Goal: Task Accomplishment & Management: Use online tool/utility

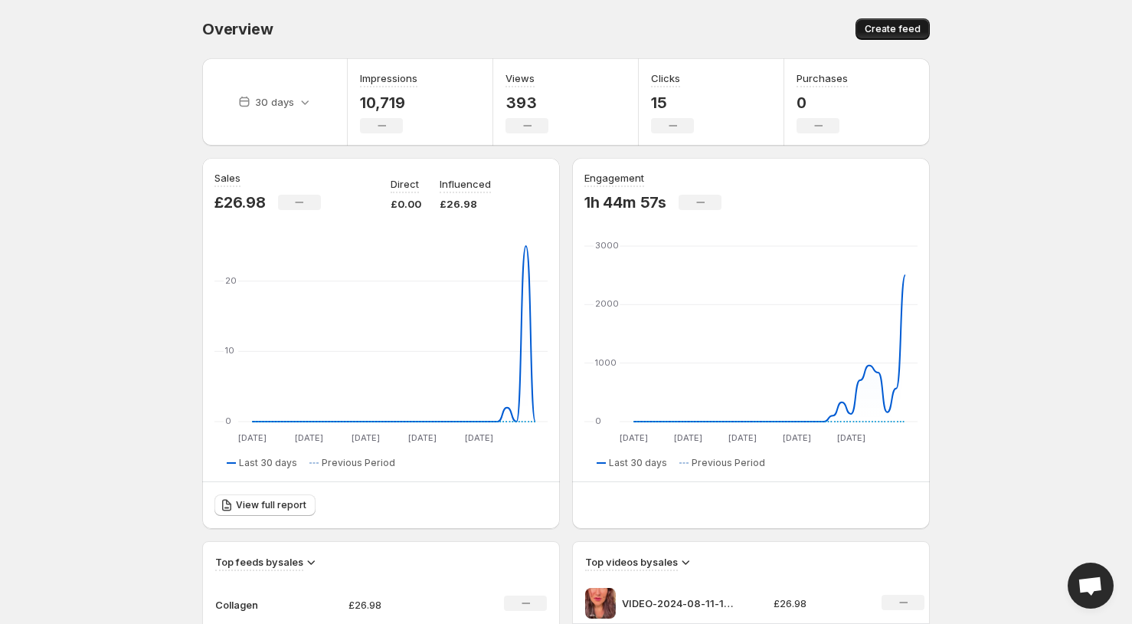
click at [915, 32] on span "Create feed" at bounding box center [893, 29] width 56 height 12
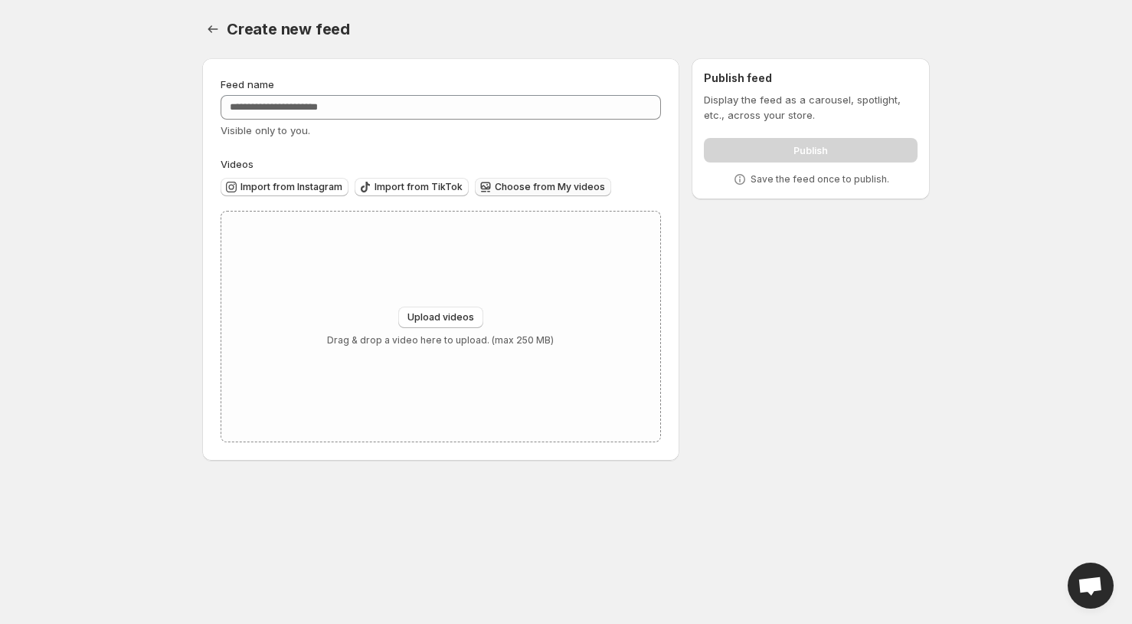
click at [564, 186] on span "Choose from My videos" at bounding box center [550, 187] width 110 height 12
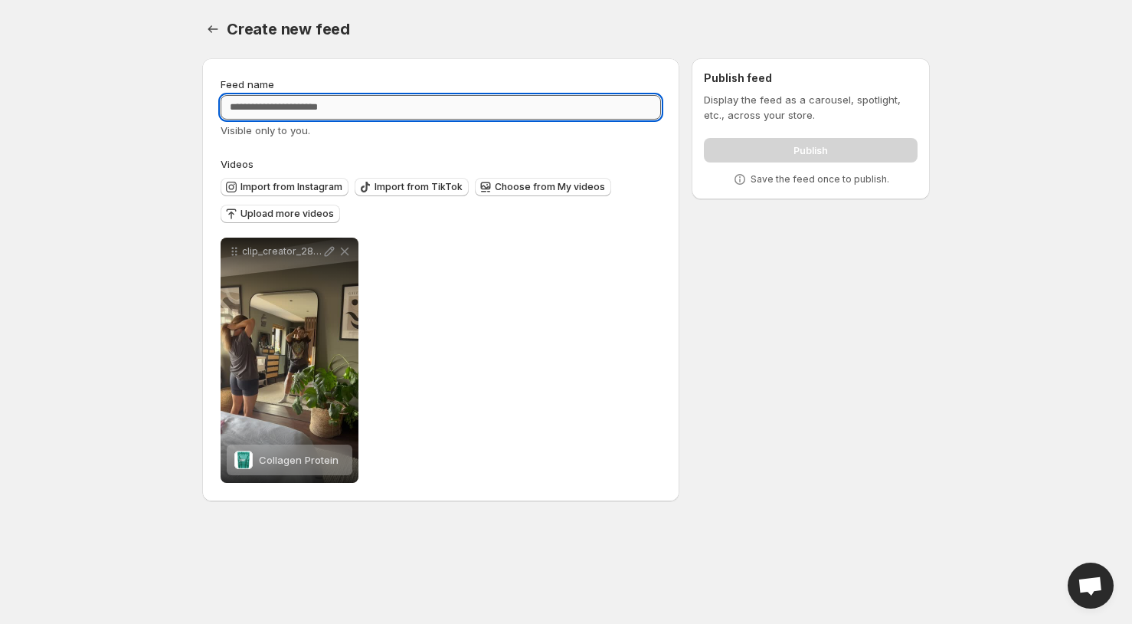
click at [313, 101] on input "Feed name" at bounding box center [441, 107] width 440 height 25
type input "**********"
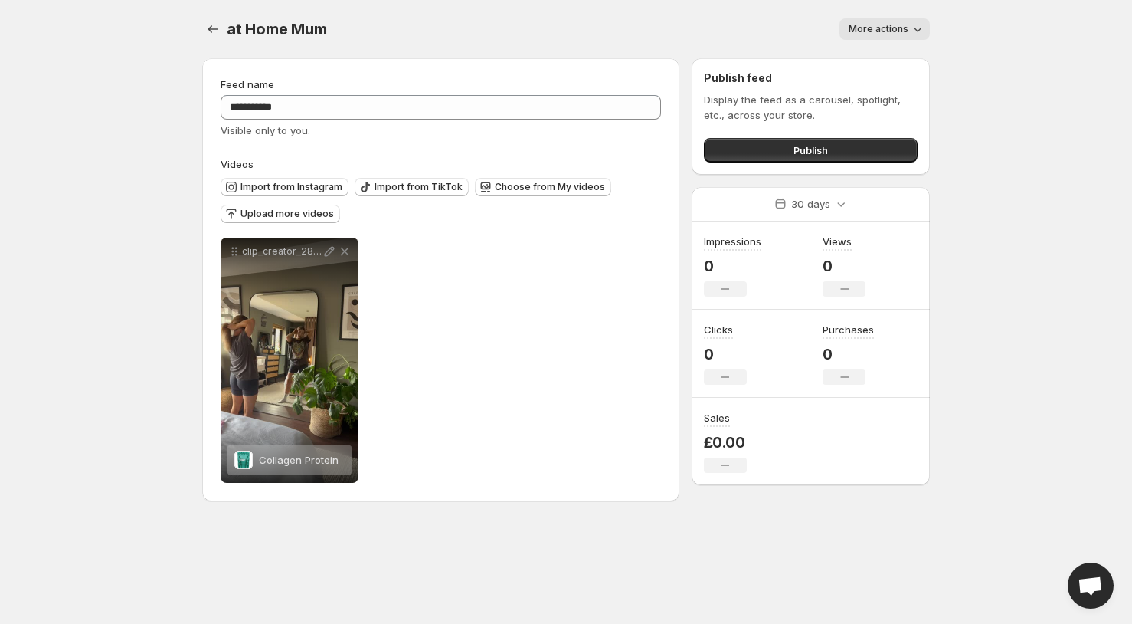
click at [904, 26] on span "More actions" at bounding box center [879, 29] width 60 height 12
click at [962, 47] on body "**********" at bounding box center [566, 312] width 1132 height 624
click at [804, 147] on span "Publish" at bounding box center [811, 149] width 34 height 15
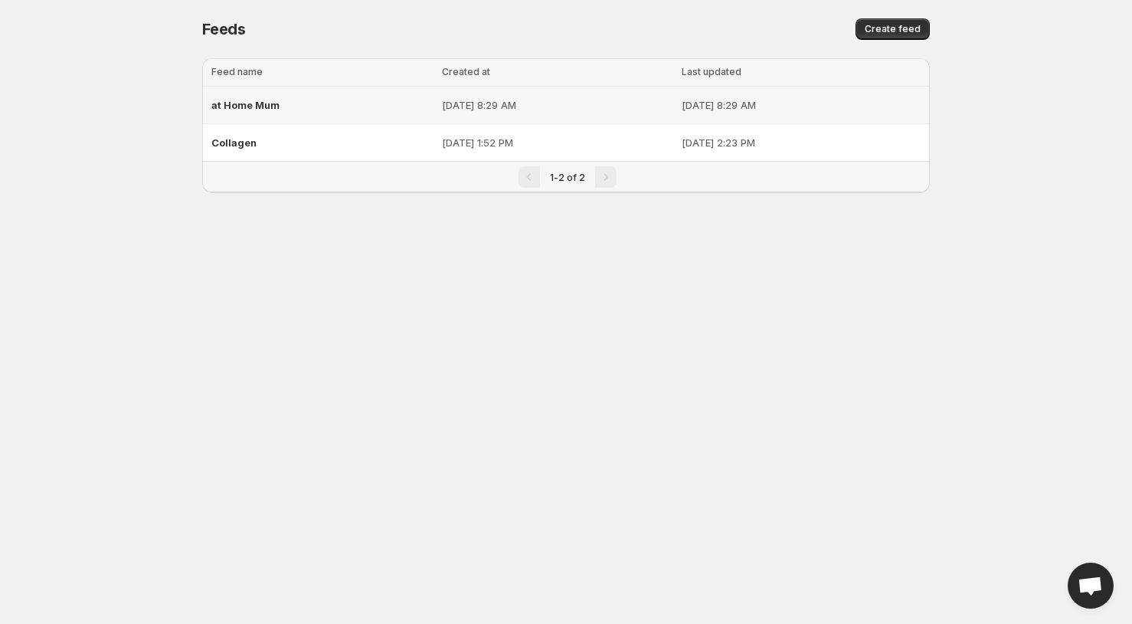
click at [549, 103] on p "Oct 9, 2025, 8:29 AM" at bounding box center [557, 104] width 231 height 15
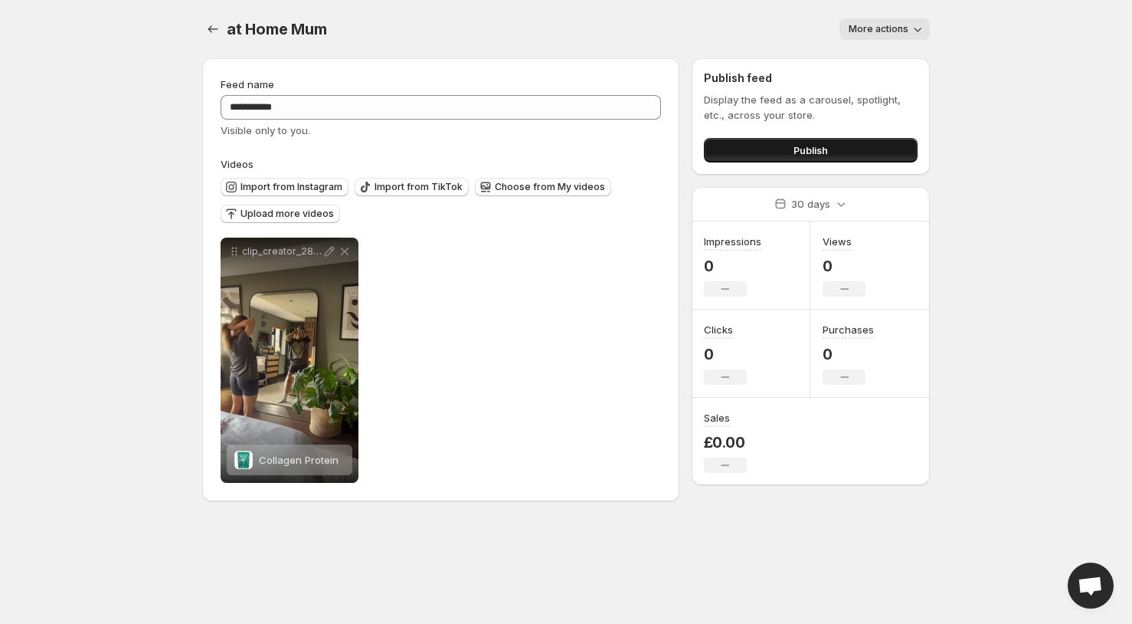
click at [827, 148] on span "Publish" at bounding box center [811, 149] width 34 height 15
click at [212, 25] on icon "Settings" at bounding box center [212, 28] width 15 height 15
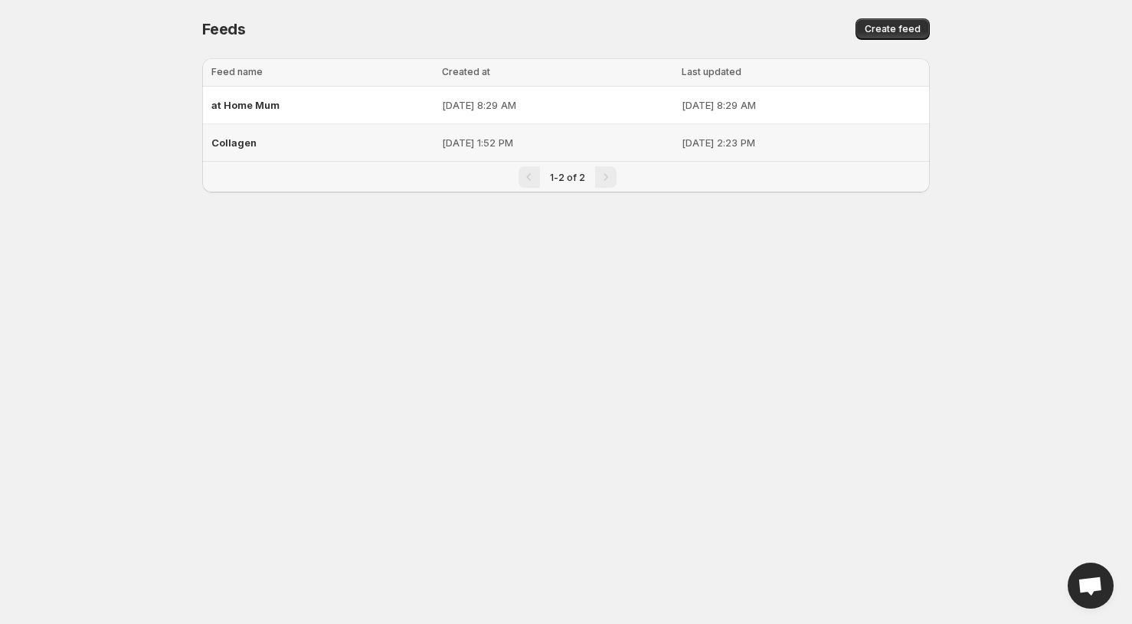
click at [267, 146] on div "Collagen" at bounding box center [321, 143] width 221 height 28
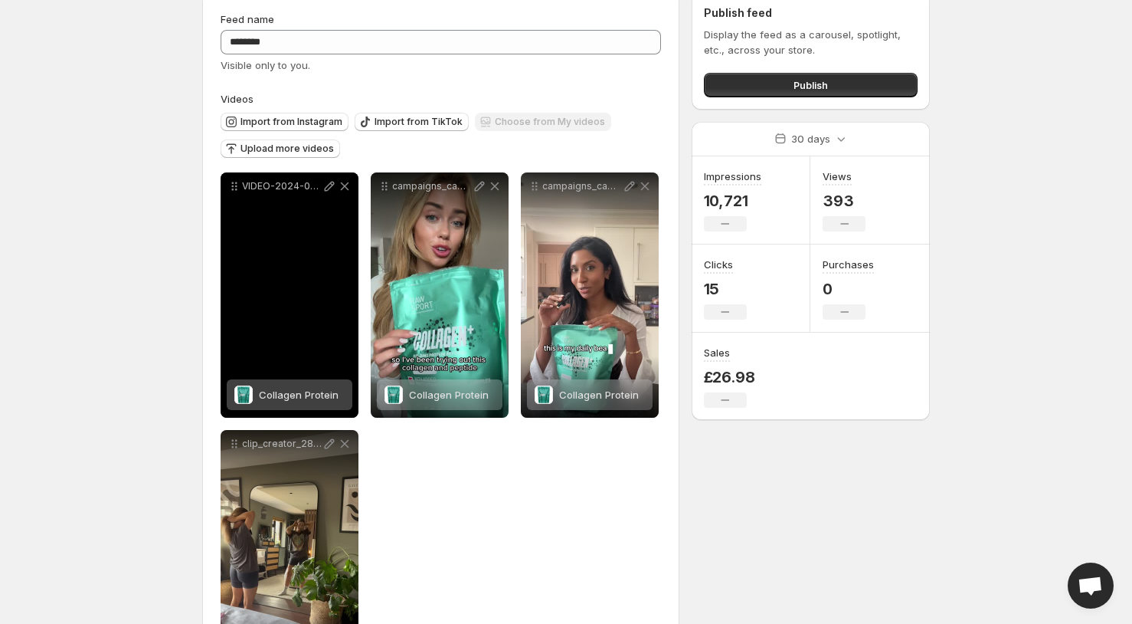
scroll to position [81, 0]
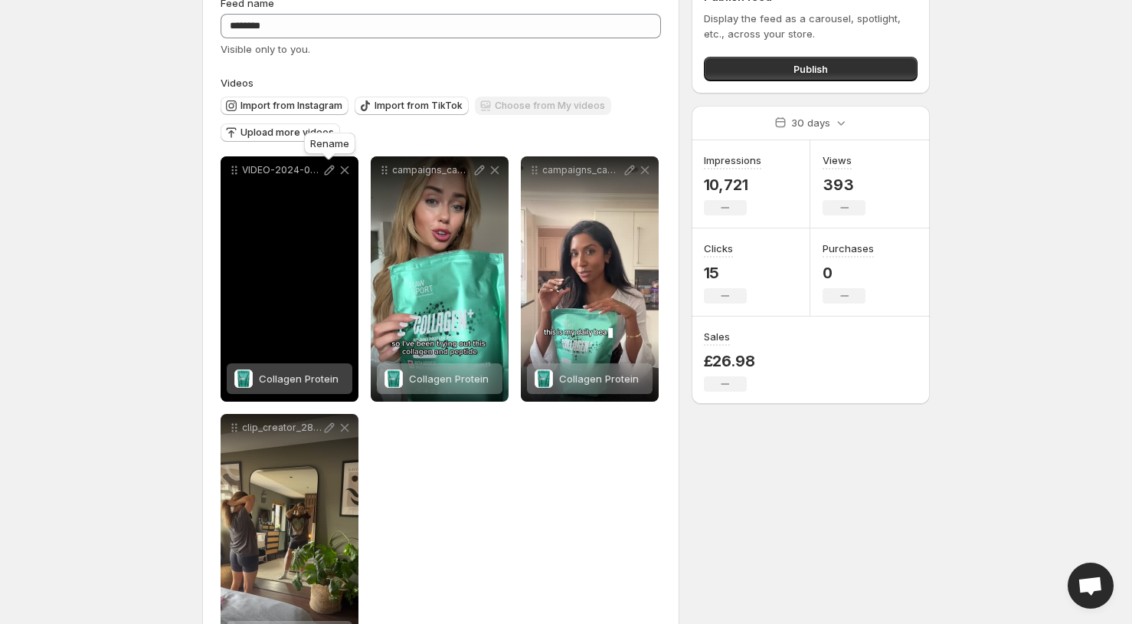
click at [326, 172] on icon at bounding box center [330, 170] width 10 height 10
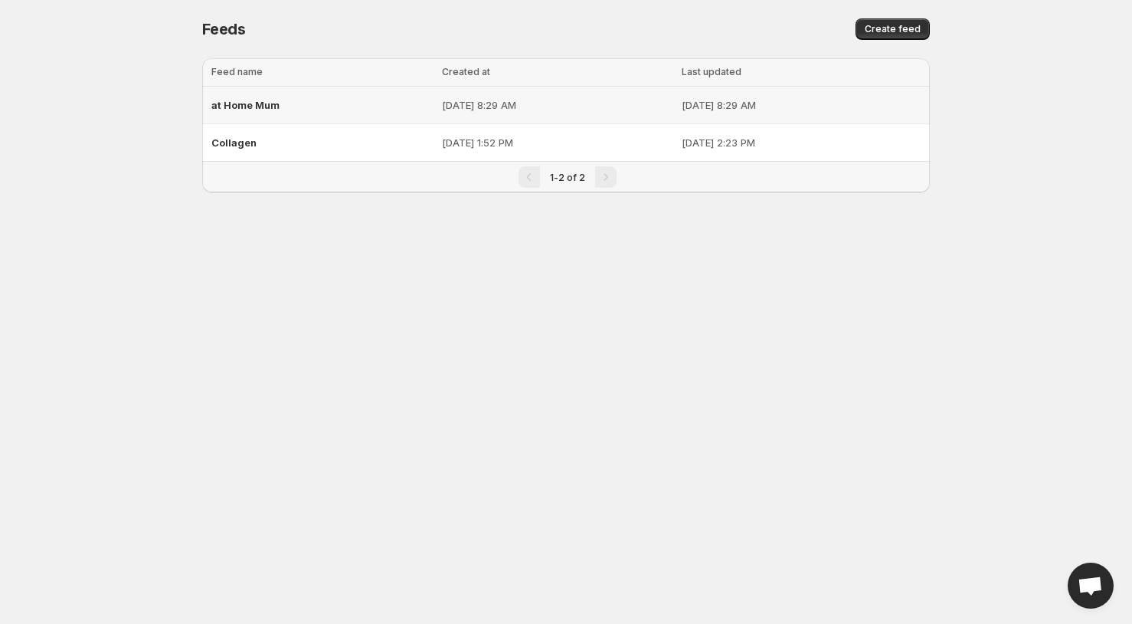
click at [286, 103] on div "at Home Mum" at bounding box center [321, 105] width 221 height 28
click at [332, 98] on div "at Home Mum" at bounding box center [321, 105] width 221 height 28
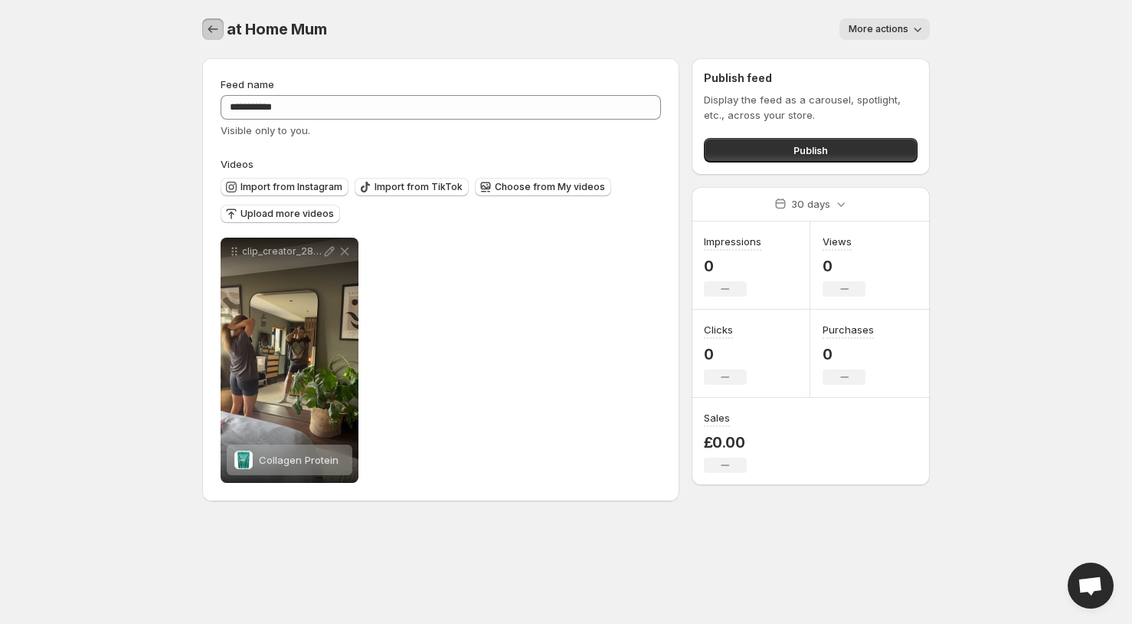
click at [203, 30] on button "Settings" at bounding box center [212, 28] width 21 height 21
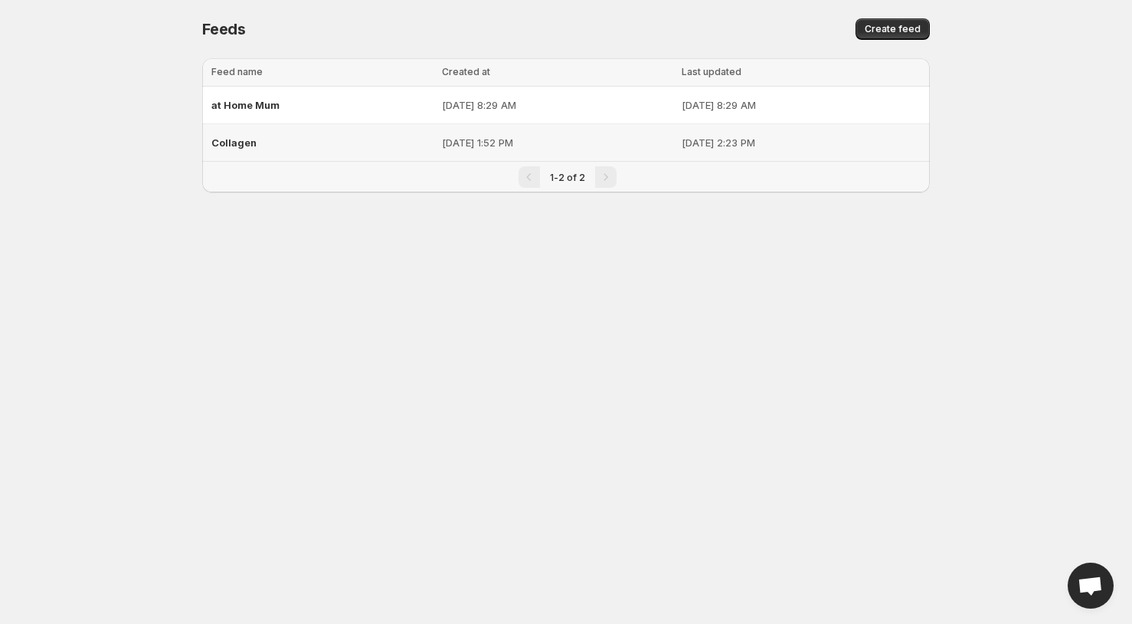
click at [247, 143] on span "Collagen" at bounding box center [233, 142] width 45 height 12
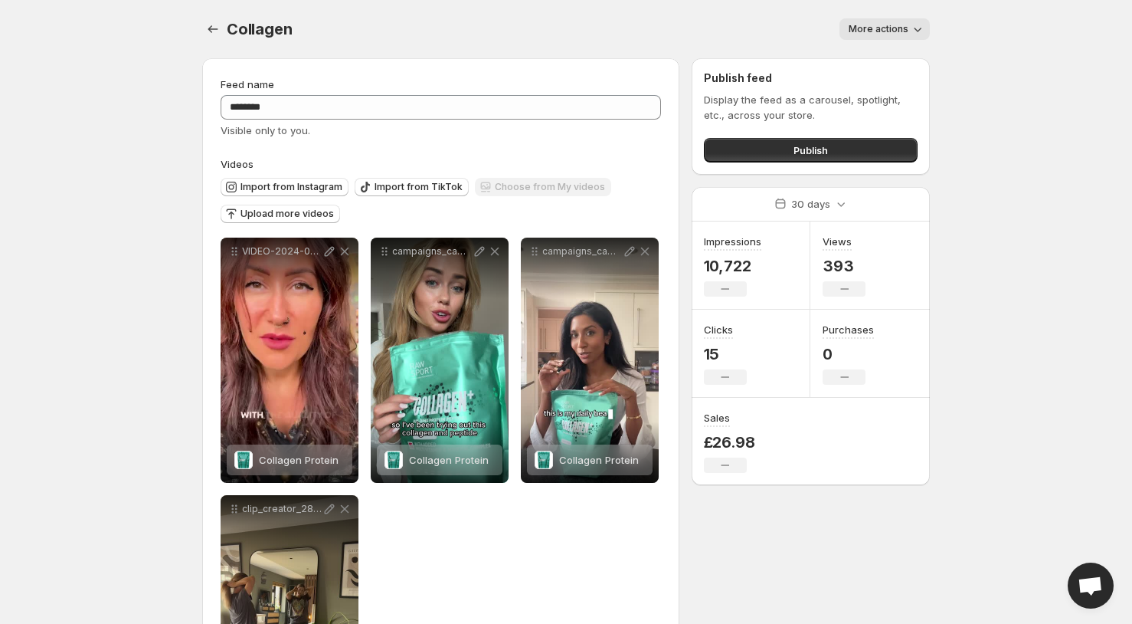
click at [892, 30] on span "More actions" at bounding box center [879, 29] width 60 height 12
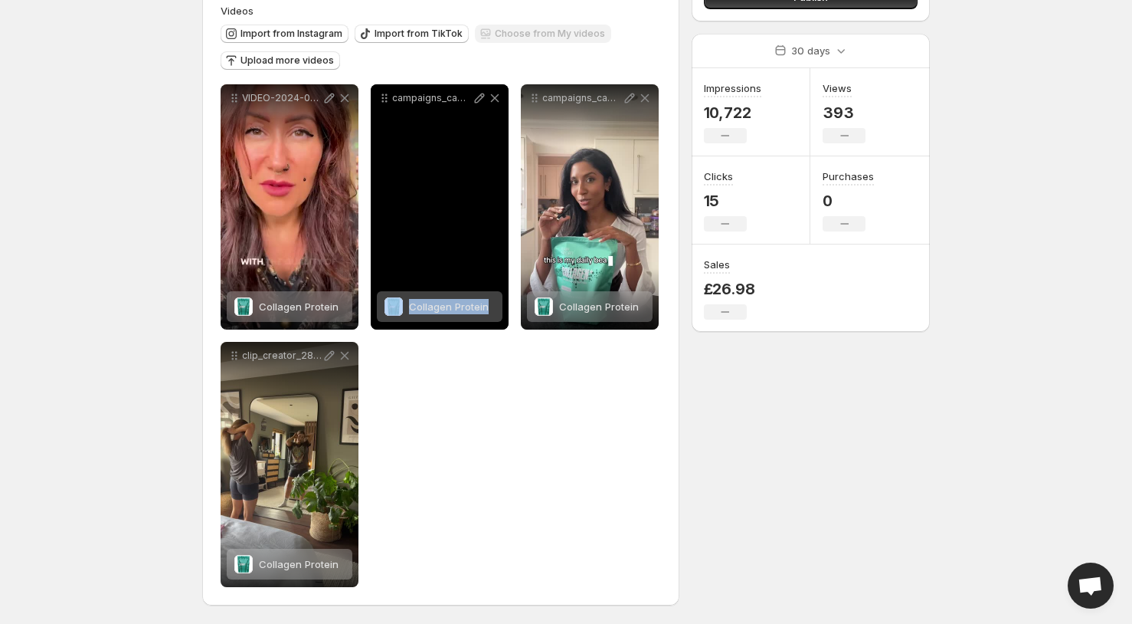
drag, startPoint x: 460, startPoint y: 198, endPoint x: 499, endPoint y: 318, distance: 126.0
click at [499, 318] on div "campaigns_campaign-6119_clip_creator_16573_92a55a8b-2c67-4855-92b5-f76cdfcb23cf…" at bounding box center [440, 206] width 138 height 245
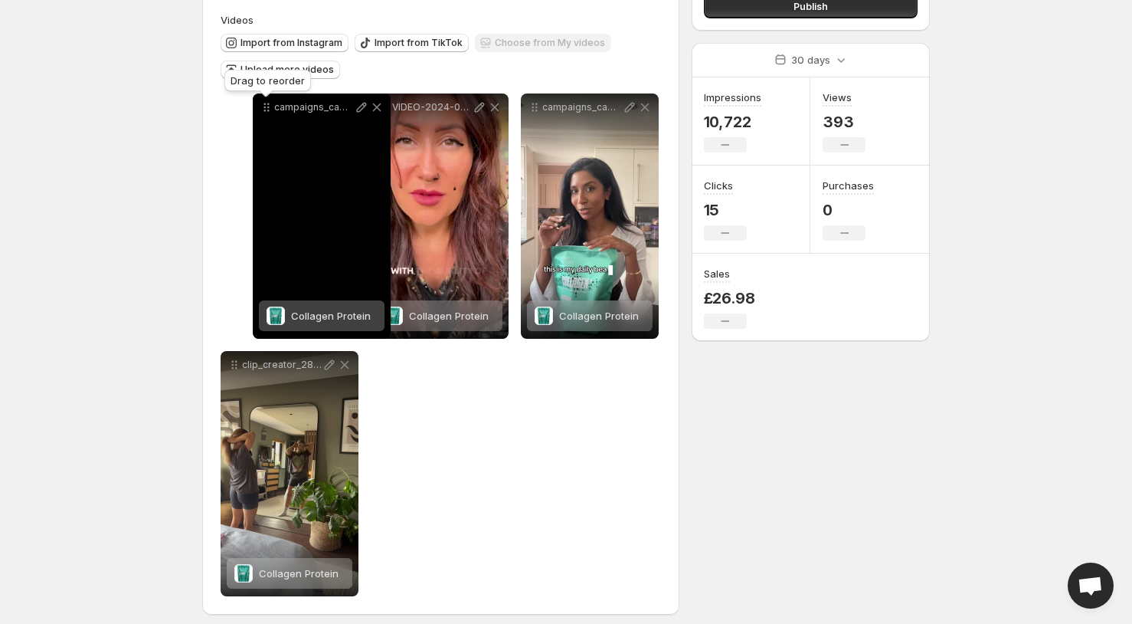
drag, startPoint x: 385, startPoint y: 101, endPoint x: 267, endPoint y: 113, distance: 118.5
click at [267, 113] on icon at bounding box center [266, 107] width 15 height 15
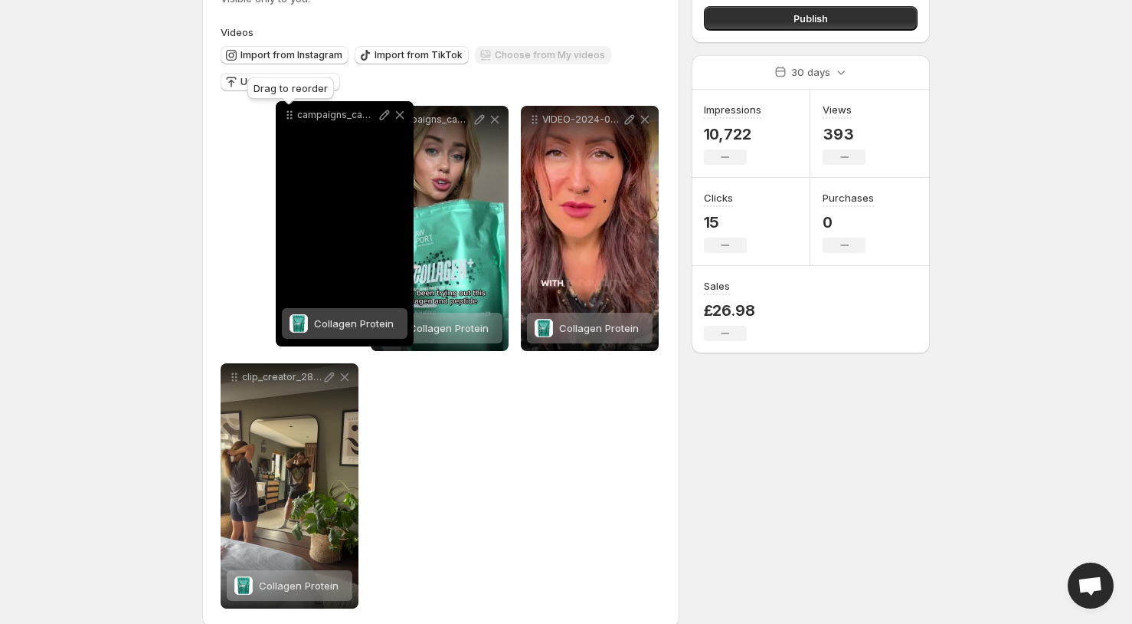
scroll to position [127, 0]
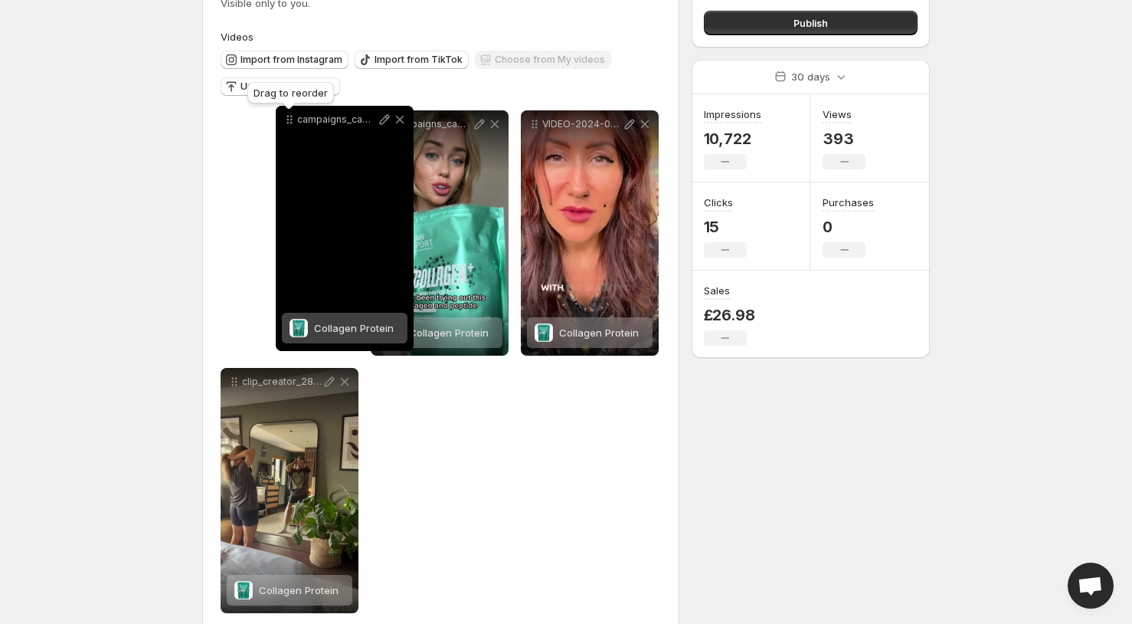
drag, startPoint x: 537, startPoint y: 117, endPoint x: 287, endPoint y: 125, distance: 249.8
click at [287, 125] on icon at bounding box center [289, 119] width 15 height 15
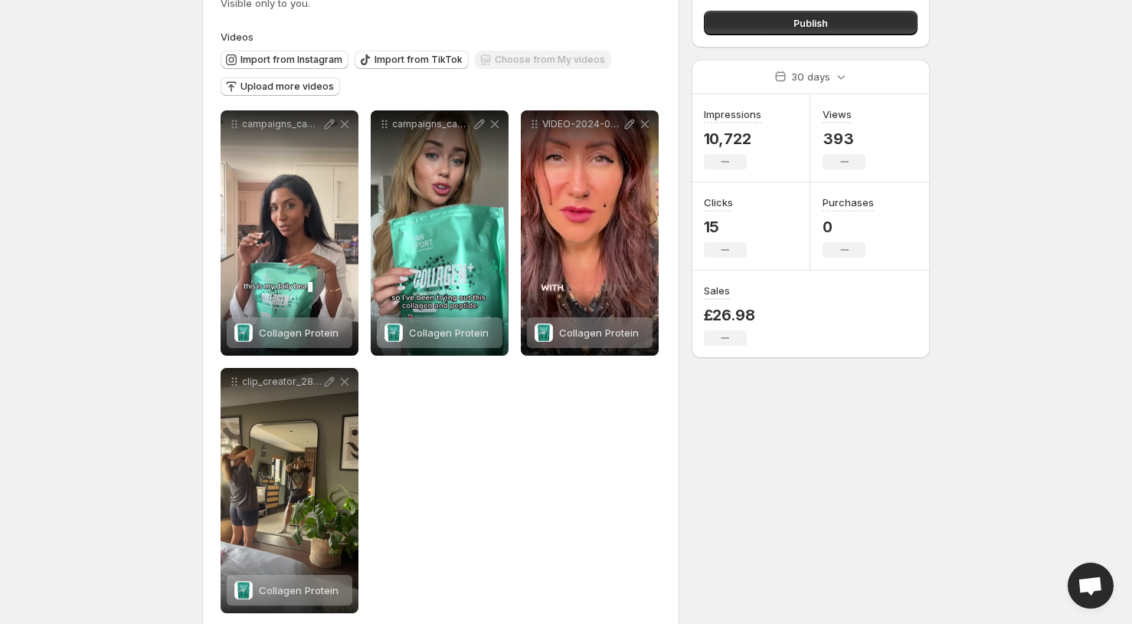
scroll to position [0, 0]
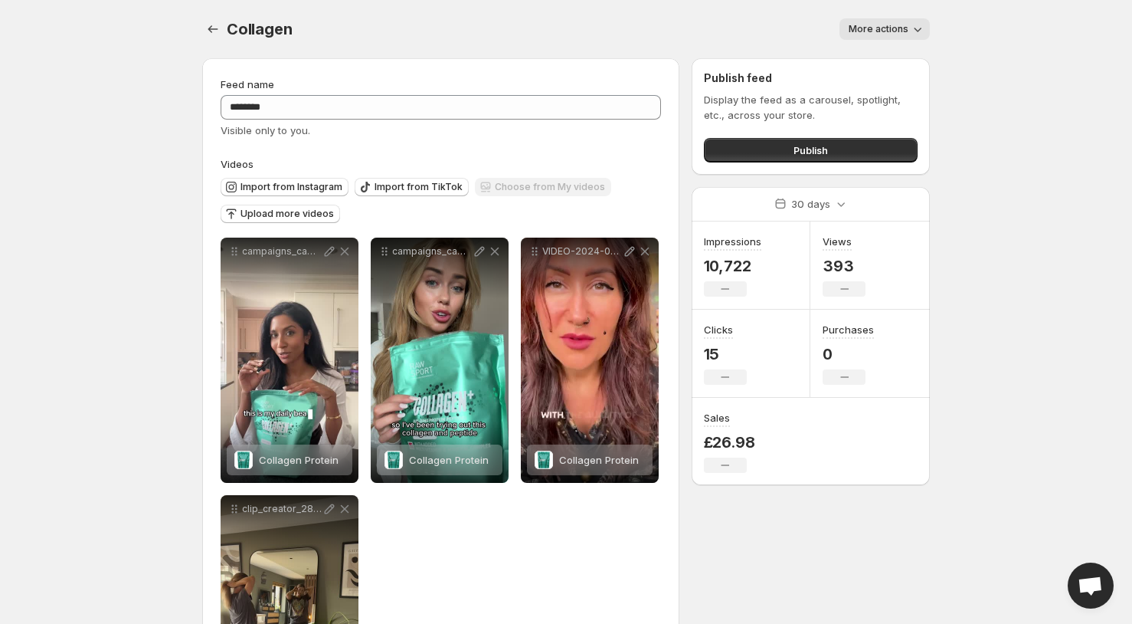
click at [860, 162] on div "Publish feed Display the feed as a carousel, spotlight, etc., across your store…" at bounding box center [811, 116] width 238 height 116
click at [864, 151] on button "Publish" at bounding box center [811, 150] width 214 height 25
click at [807, 146] on span "Publish" at bounding box center [811, 149] width 34 height 15
